Goal: Transaction & Acquisition: Purchase product/service

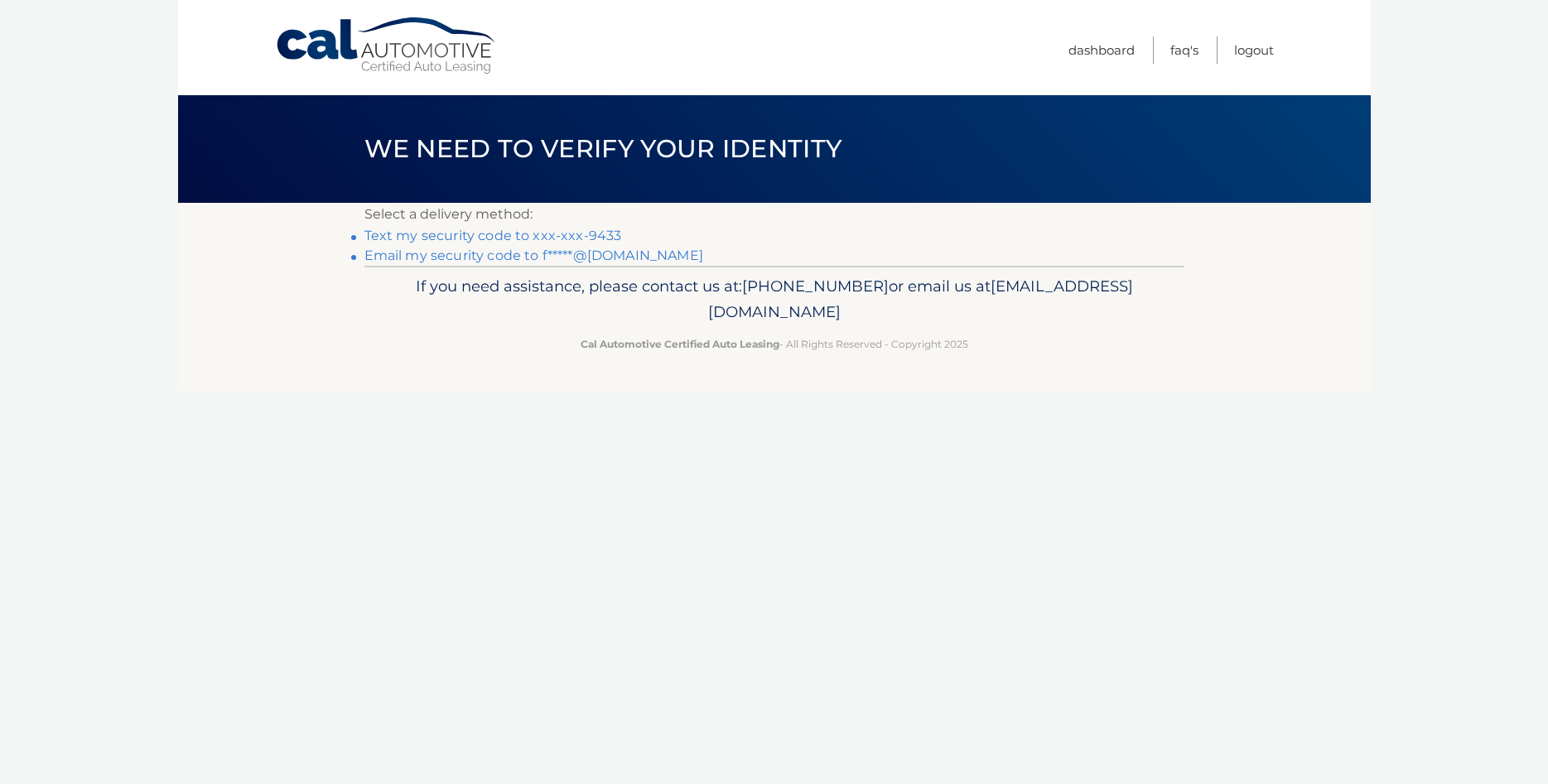
click at [451, 234] on link "Text my security code to xxx-xxx-9433" at bounding box center [493, 235] width 258 height 15
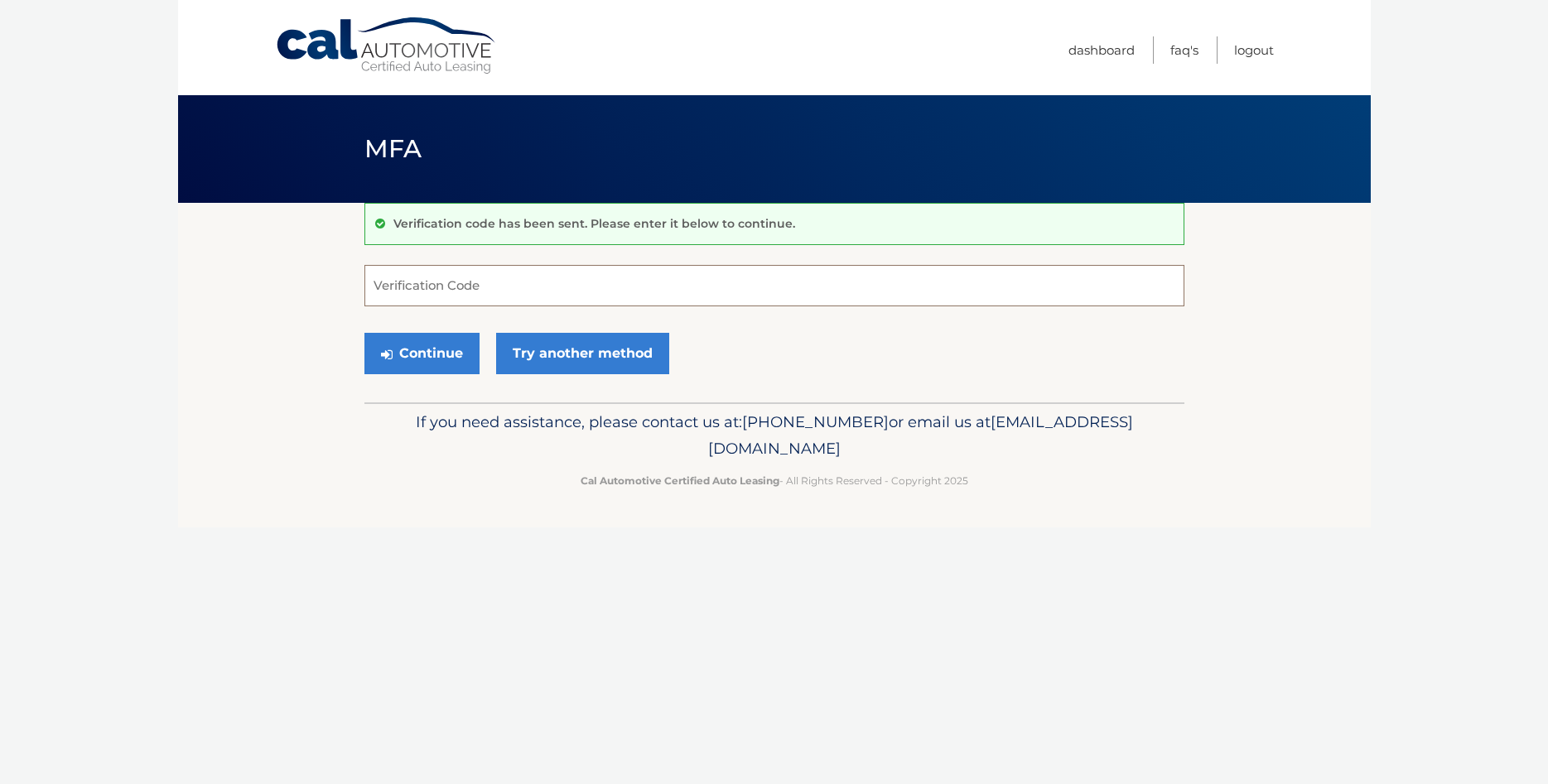
click at [417, 289] on input "Verification Code" at bounding box center [774, 285] width 821 height 42
type input "264000"
click at [405, 355] on button "Continue" at bounding box center [421, 354] width 115 height 42
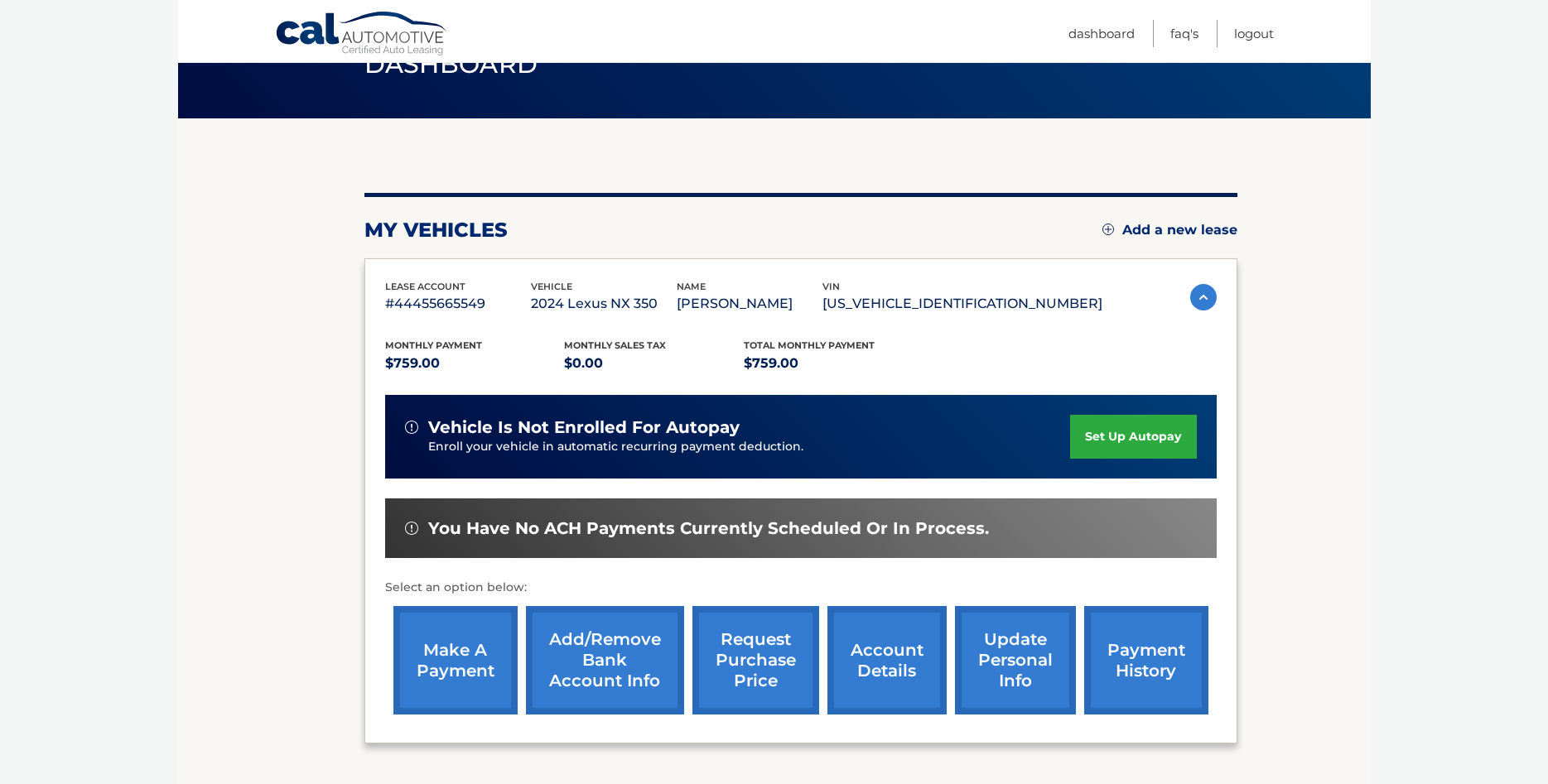
scroll to position [169, 0]
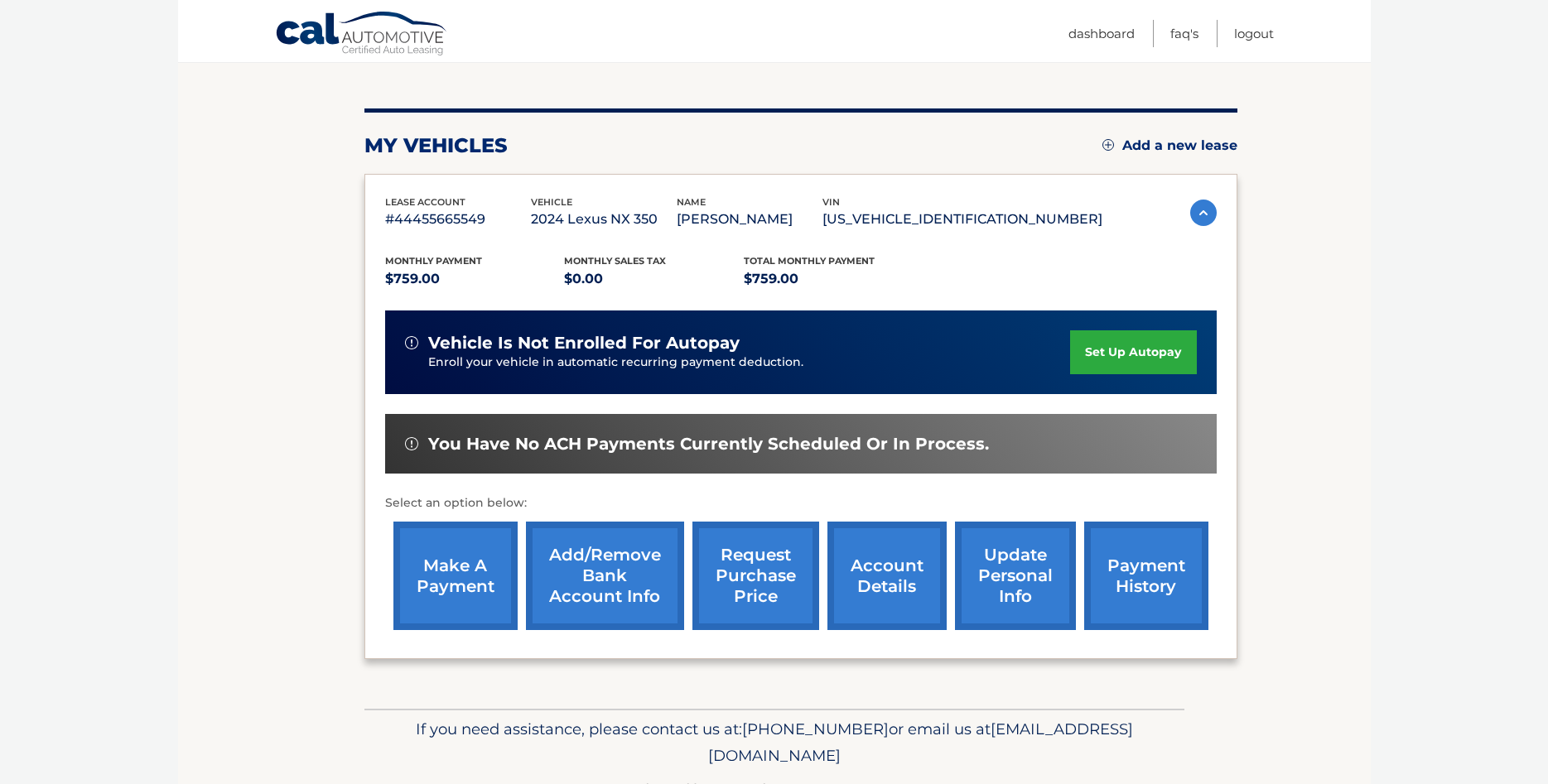
click at [456, 578] on link "make a payment" at bounding box center [455, 576] width 125 height 108
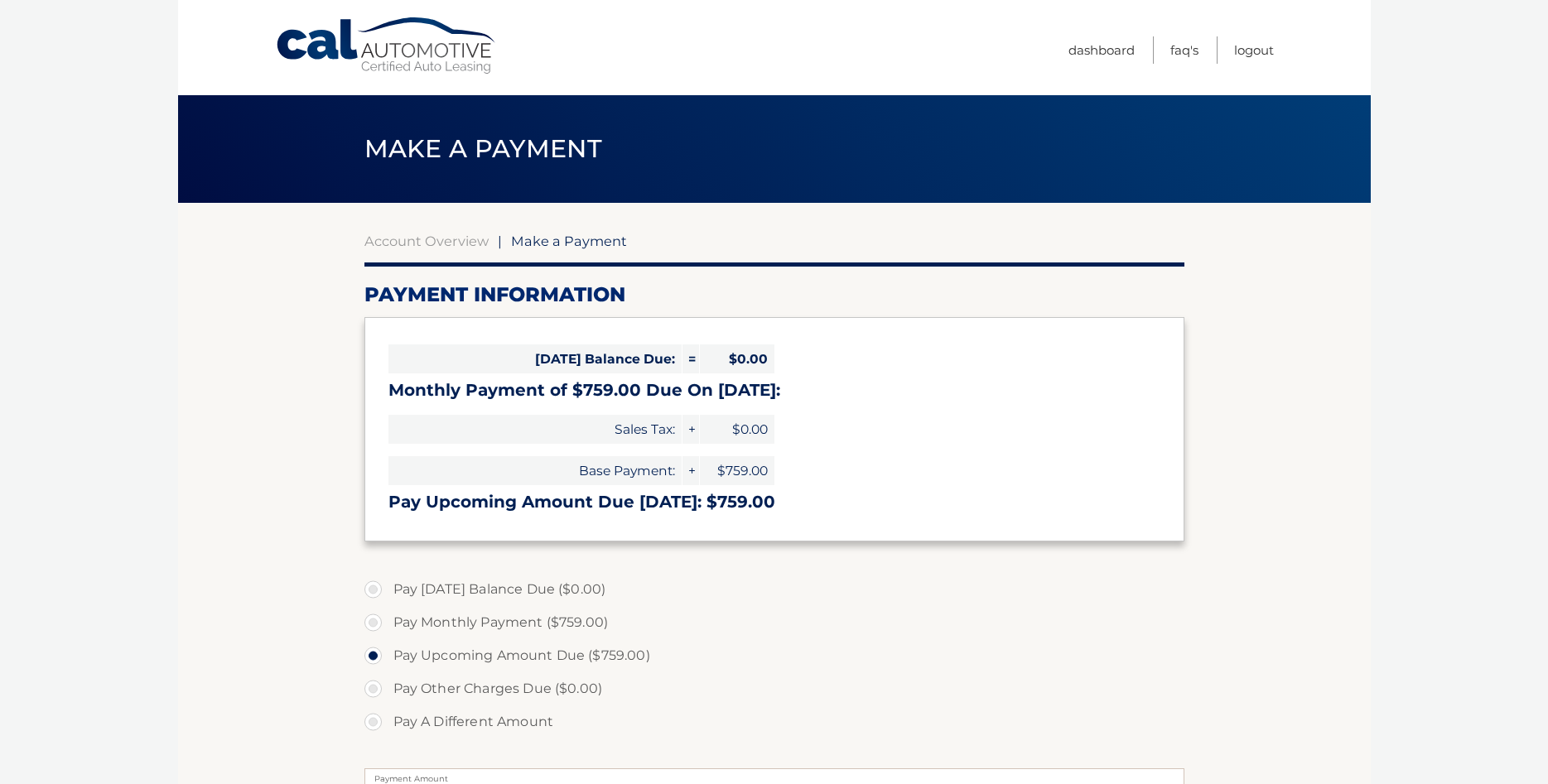
select select "NTI0YzMzMzEtYThlNS00YTk4LWFjY2YtMzM5NmU3MDJkMTgx"
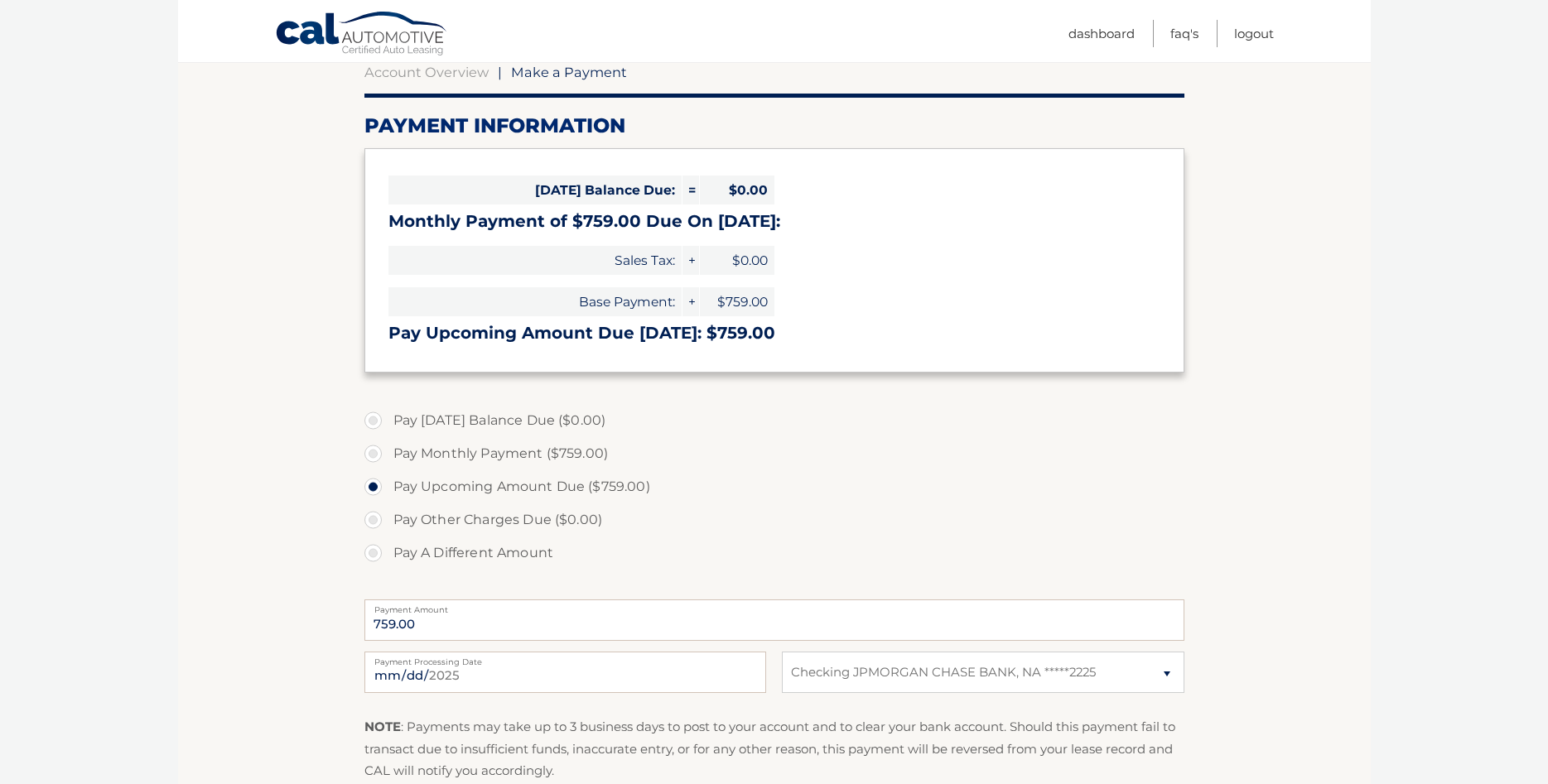
scroll to position [254, 0]
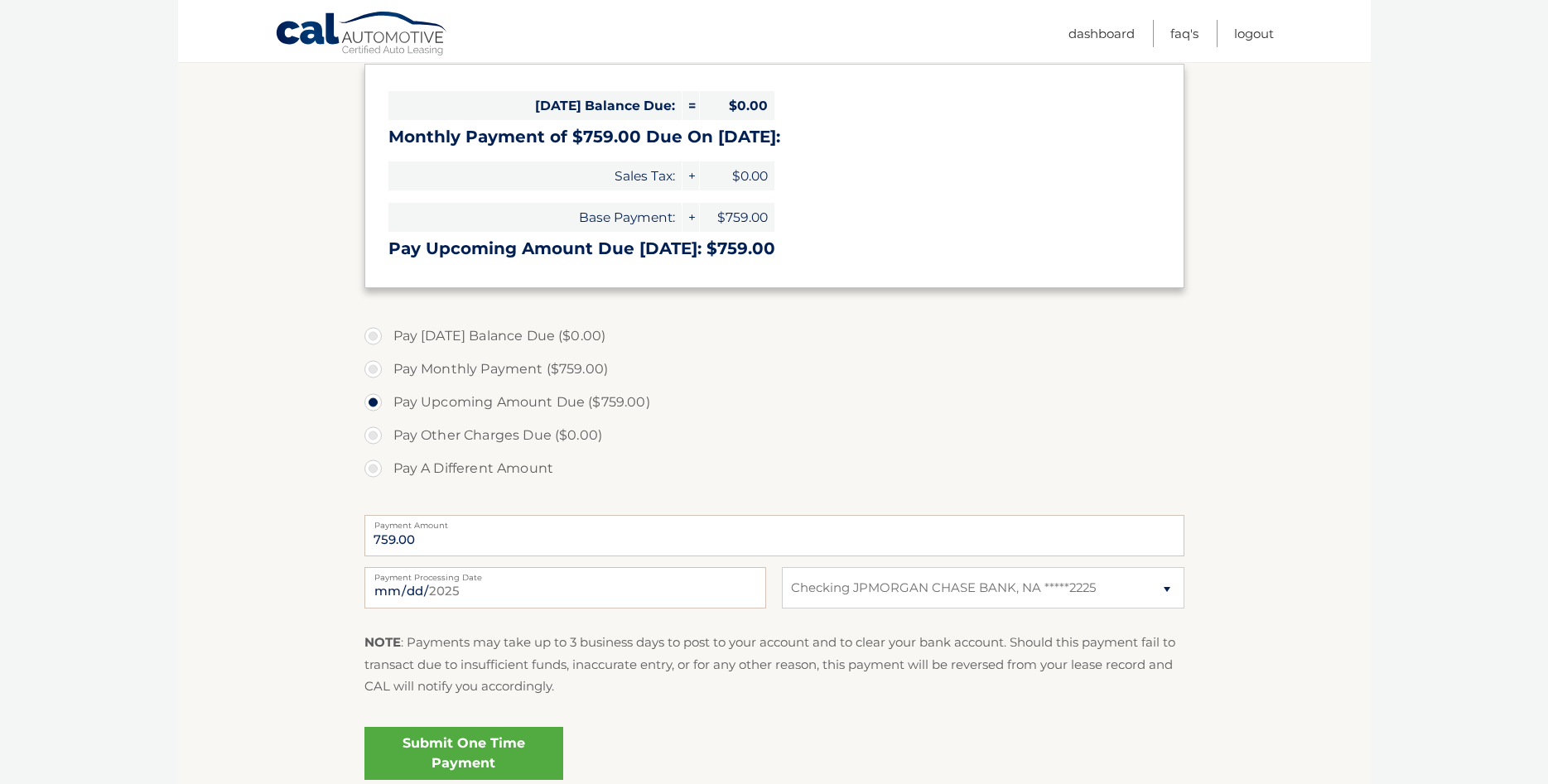
click at [524, 746] on link "Submit One Time Payment" at bounding box center [464, 753] width 199 height 53
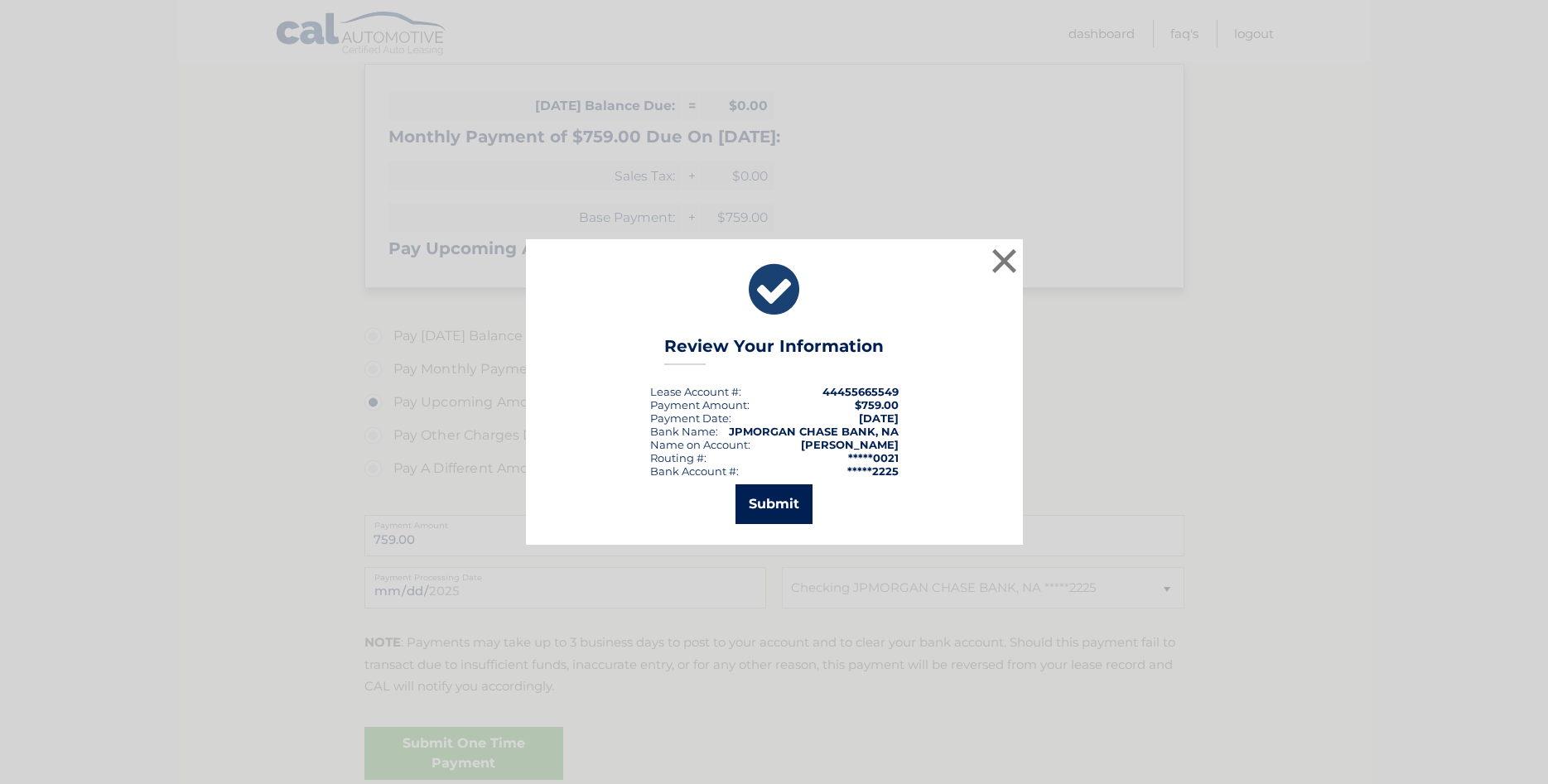
click at [768, 496] on button "Submit" at bounding box center [774, 504] width 77 height 40
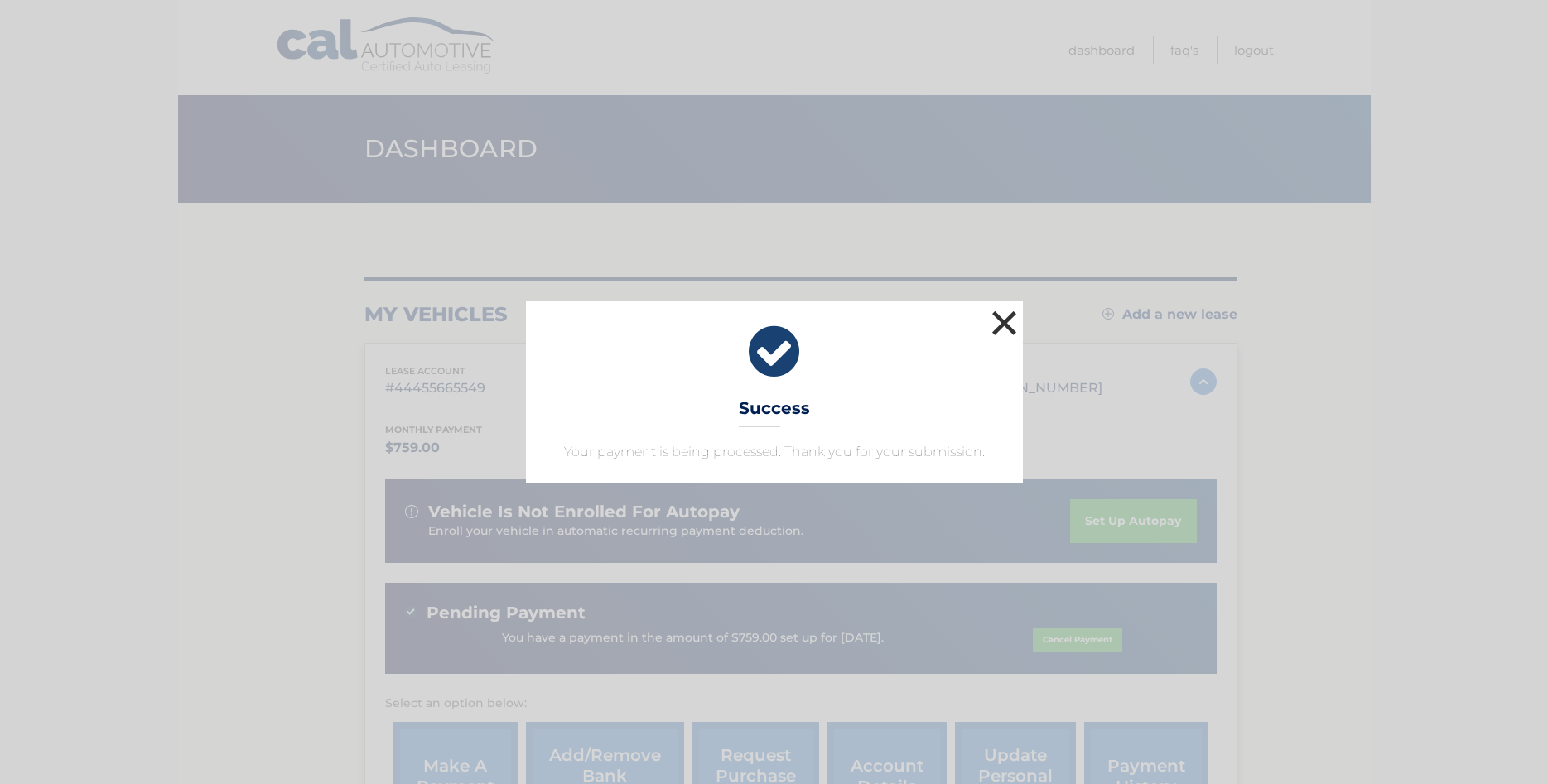
click at [998, 318] on button "×" at bounding box center [1005, 322] width 33 height 33
